Goal: Task Accomplishment & Management: Complete application form

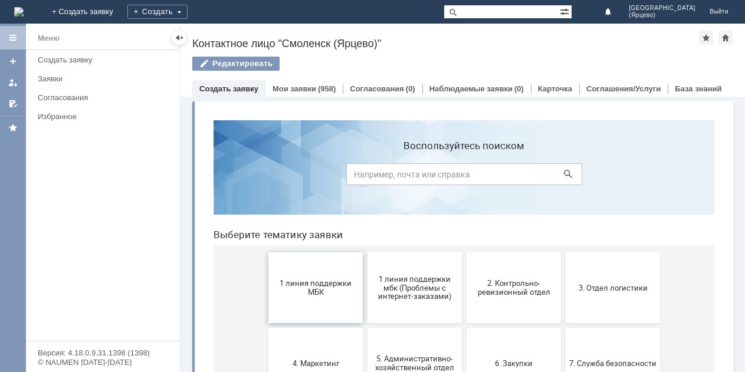
click at [315, 293] on span "1 линия поддержки МБК" at bounding box center [315, 288] width 87 height 18
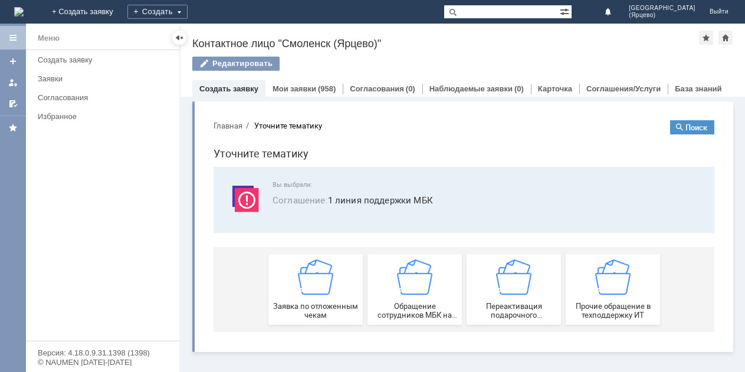
click at [315, 293] on img at bounding box center [315, 277] width 35 height 35
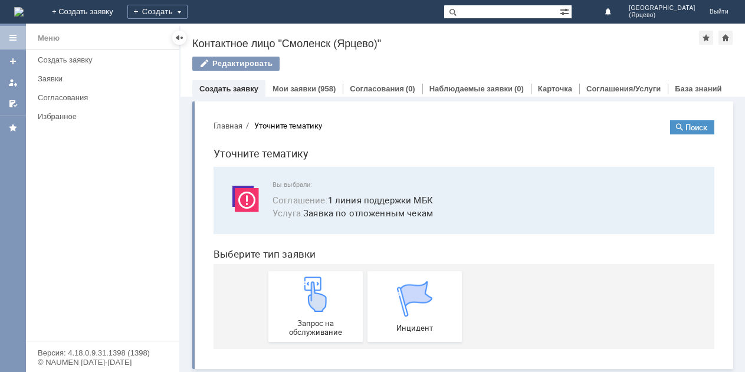
click at [315, 293] on img at bounding box center [315, 294] width 35 height 35
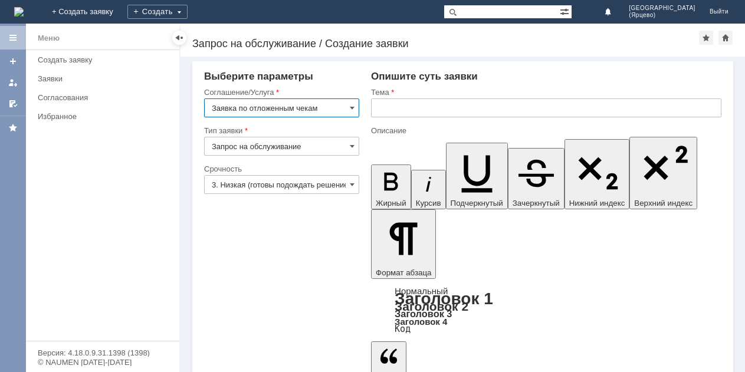
click at [311, 185] on input "3. Низкая (готовы подождать решение)" at bounding box center [281, 184] width 155 height 19
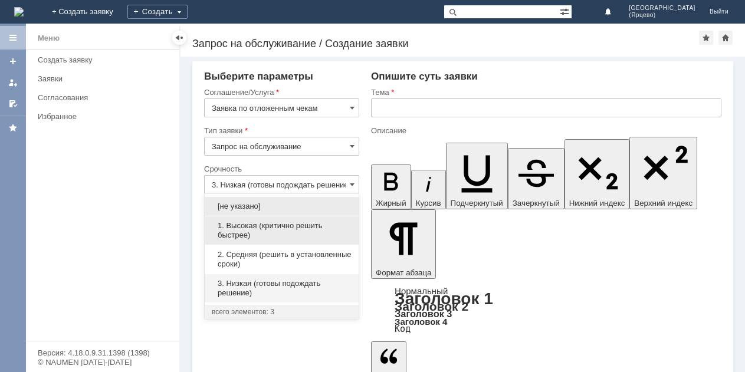
click at [285, 234] on span "1. Высокая (критично решить быстрее)" at bounding box center [282, 230] width 140 height 19
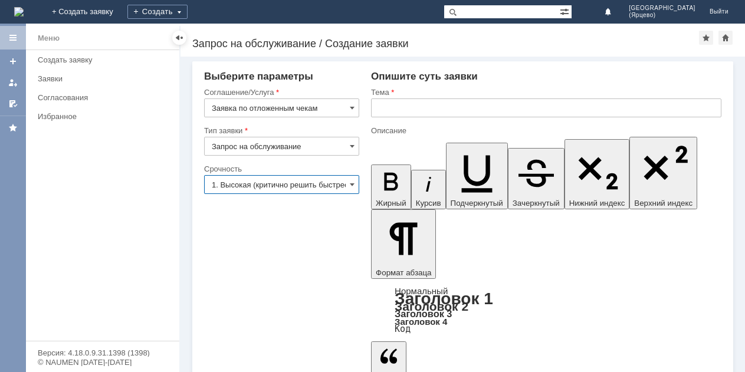
type input "1. Высокая (критично решить быстрее)"
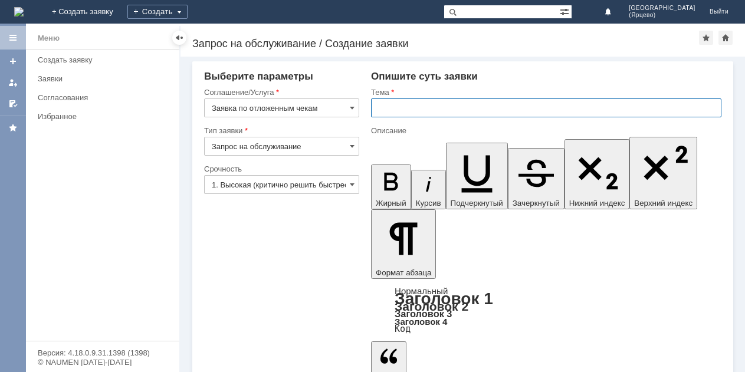
click at [414, 106] on input "text" at bounding box center [546, 108] width 351 height 19
type input "удалите отложенные чеки"
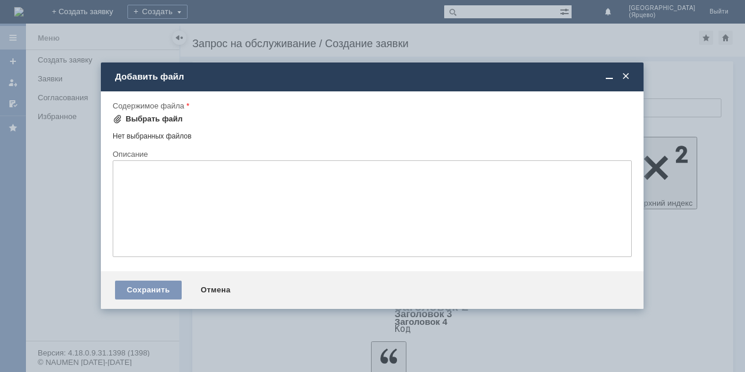
click at [119, 117] on span at bounding box center [117, 119] width 9 height 9
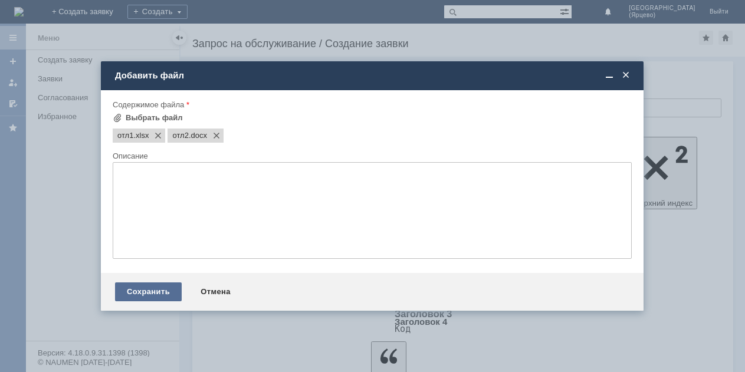
click at [166, 292] on div "Сохранить" at bounding box center [148, 292] width 67 height 19
